Goal: Find specific page/section

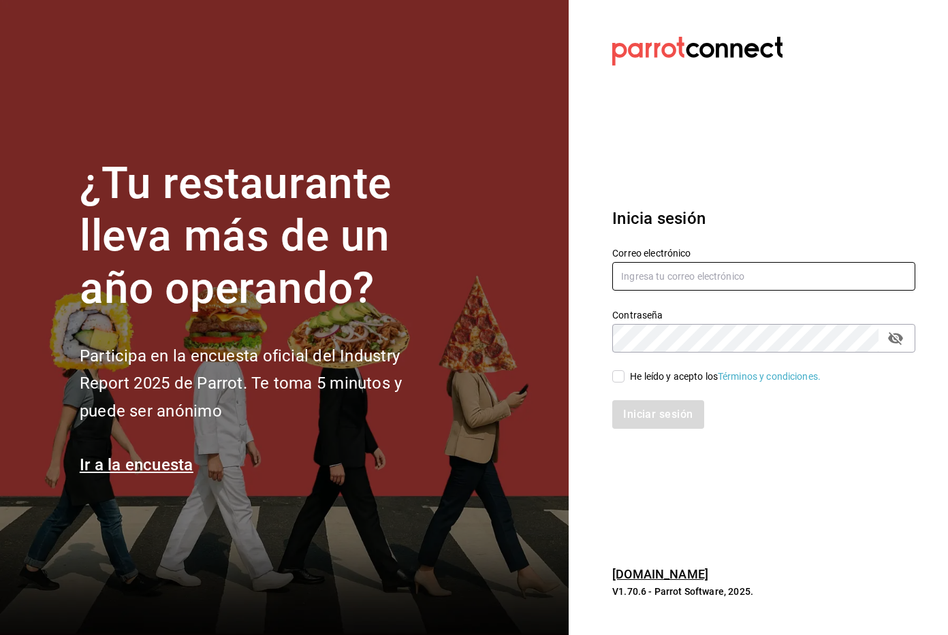
type input "[EMAIL_ADDRESS][DOMAIN_NAME]"
click at [620, 377] on input "He leído y acepto los Términos y condiciones." at bounding box center [618, 376] width 12 height 12
checkbox input "true"
type input "[EMAIL_ADDRESS][DOMAIN_NAME]"
click at [614, 382] on input "He leído y acepto los Términos y condiciones." at bounding box center [618, 376] width 12 height 12
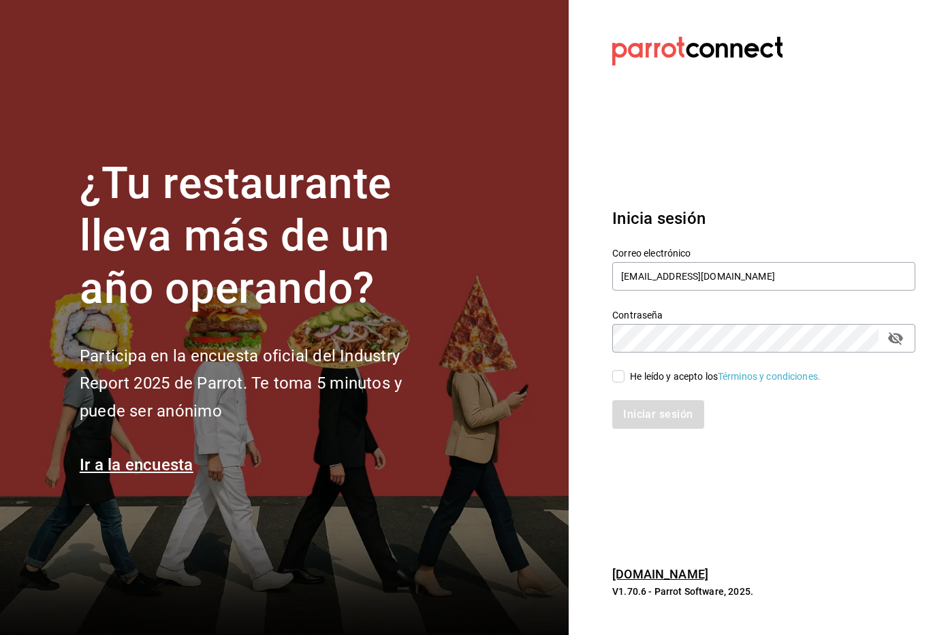
checkbox input "true"
click at [640, 417] on button "Iniciar sesión" at bounding box center [658, 414] width 93 height 29
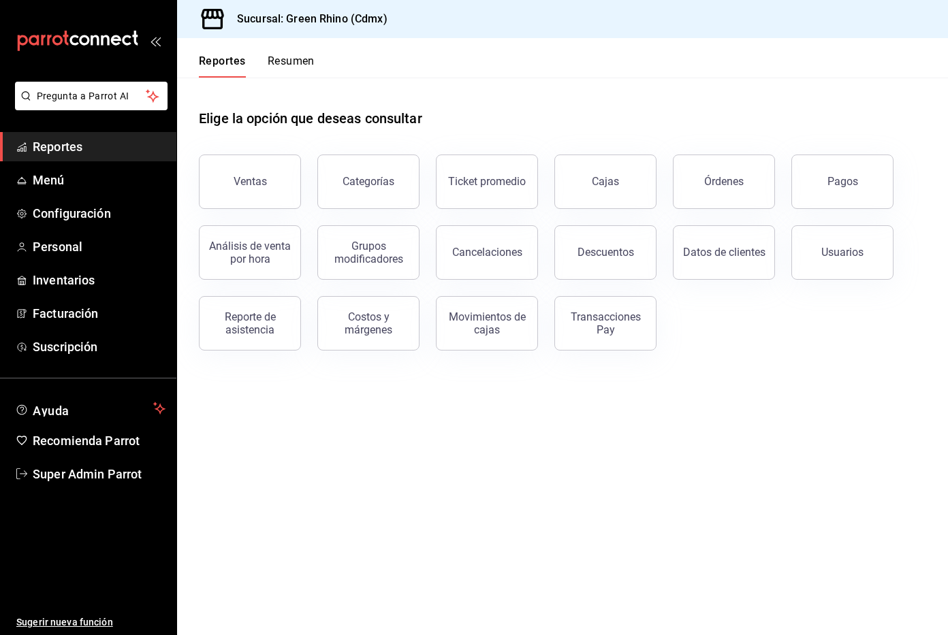
click at [63, 146] on span "Reportes" at bounding box center [99, 147] width 133 height 18
click at [281, 335] on button "Reporte de asistencia" at bounding box center [250, 323] width 102 height 54
